Goal: Task Accomplishment & Management: Use online tool/utility

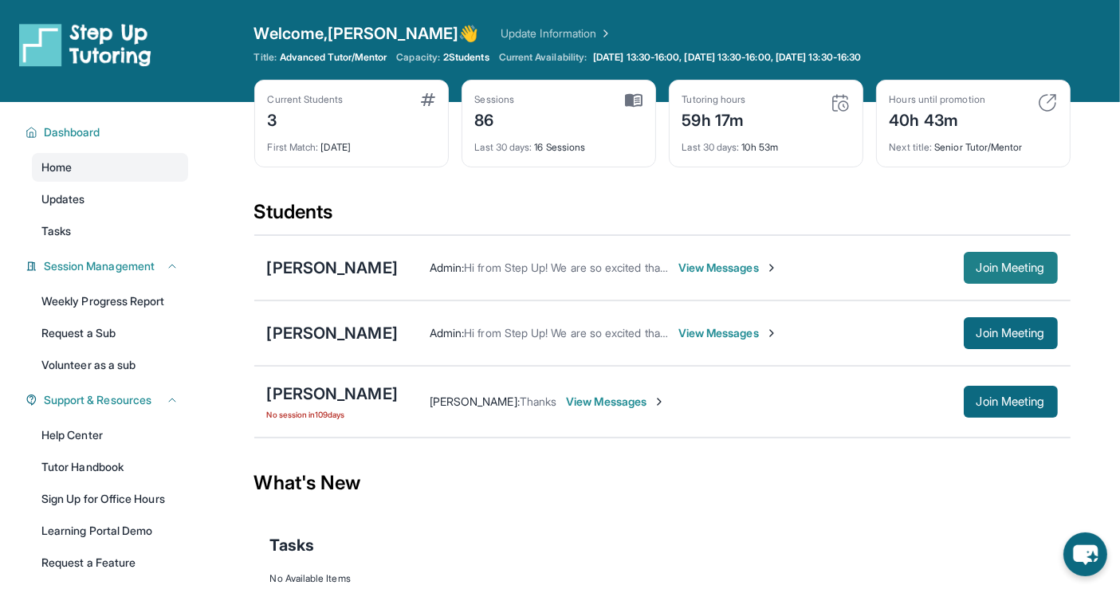
click at [1025, 263] on span "Join Meeting" at bounding box center [1011, 268] width 69 height 10
